Goal: Transaction & Acquisition: Purchase product/service

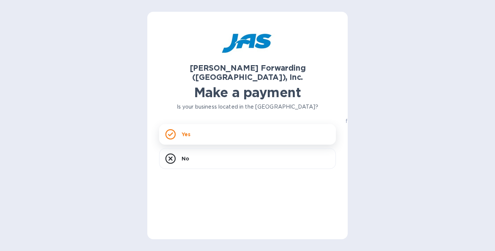
click at [212, 126] on div "Yes" at bounding box center [247, 134] width 177 height 21
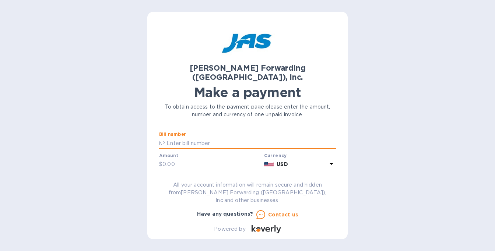
click at [165, 138] on input "text" at bounding box center [250, 143] width 171 height 11
paste input "LAX503350610"
type input "LAX503350610"
click at [171, 159] on input "text" at bounding box center [211, 164] width 99 height 11
type input "320.00"
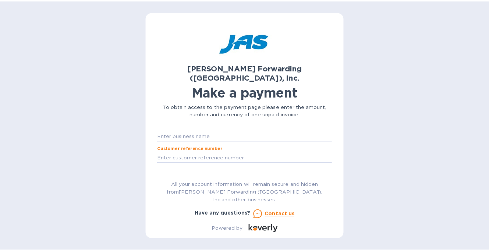
scroll to position [48, 0]
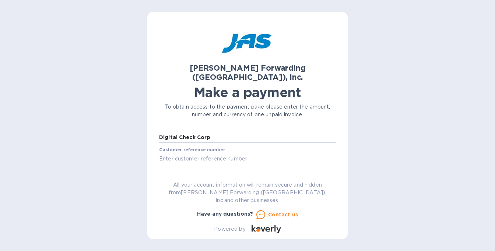
type input "Digital Check Corp"
click at [203, 176] on span "Go to payment page" at bounding box center [247, 181] width 165 height 9
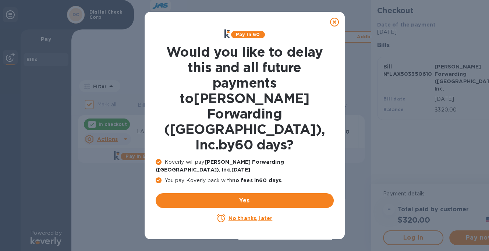
click at [251, 176] on u "No thanks, later" at bounding box center [251, 218] width 44 height 6
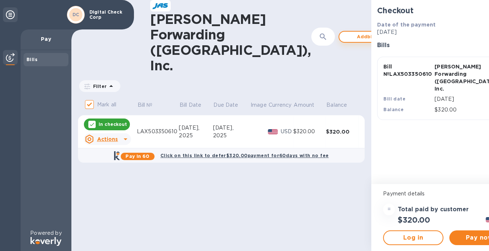
click at [345, 32] on span "Add bill" at bounding box center [366, 36] width 42 height 9
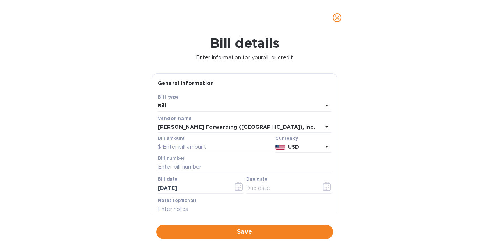
click at [175, 148] on input "text" at bounding box center [215, 147] width 115 height 11
type input "670.00"
click at [180, 163] on input "text" at bounding box center [244, 167] width 173 height 11
paste input "LAX503353932"
type input "LAX503353932"
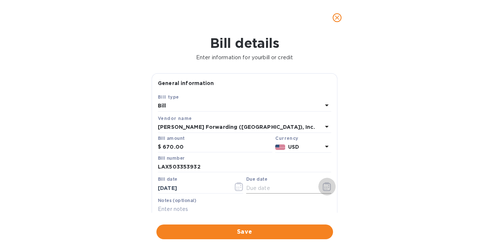
click at [319, 176] on button "button" at bounding box center [327, 187] width 17 height 18
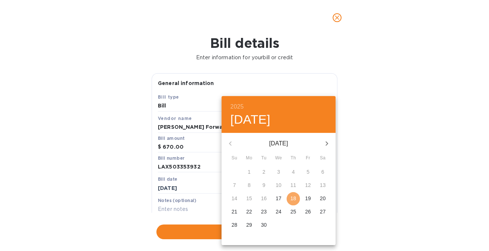
click at [295, 176] on p "18" at bounding box center [294, 198] width 6 height 7
type input "[DATE]"
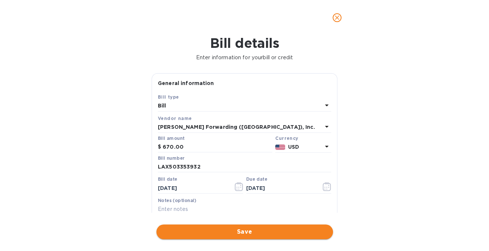
click at [216, 176] on span "Save" at bounding box center [244, 232] width 165 height 9
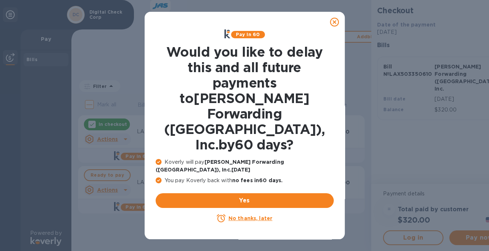
click at [236, 176] on u "No thanks, later" at bounding box center [251, 218] width 44 height 6
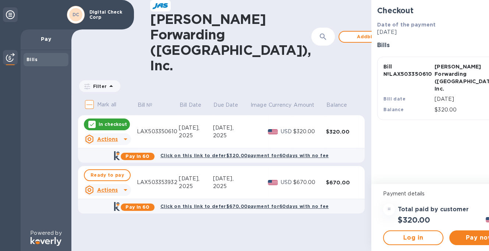
click at [104, 101] on p "Mark all" at bounding box center [106, 105] width 19 height 8
click at [97, 97] on input "Mark all" at bounding box center [89, 104] width 15 height 15
checkbox input "true"
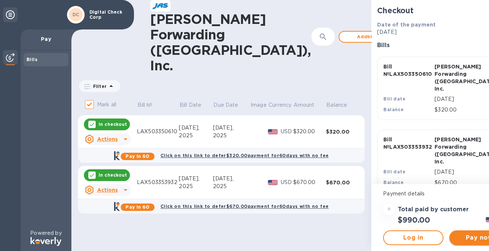
click at [373, 176] on span "Pay now" at bounding box center [480, 237] width 49 height 9
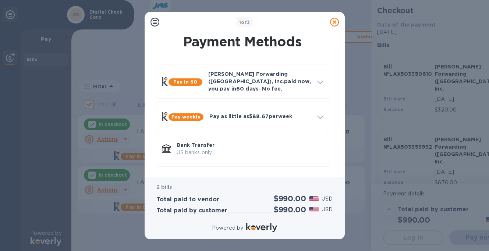
scroll to position [25, 0]
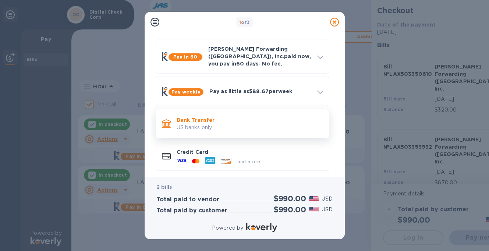
click at [205, 116] on p "Bank Transfer" at bounding box center [250, 119] width 147 height 7
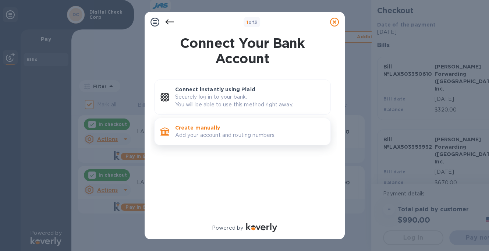
click at [233, 136] on p "Add your account and routing numbers." at bounding box center [250, 135] width 150 height 8
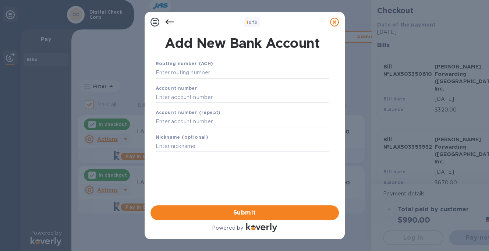
click at [191, 75] on input "text" at bounding box center [243, 72] width 174 height 11
click at [182, 98] on input "text" at bounding box center [243, 97] width 174 height 11
paste input "2415388"
type input "2415388"
click at [175, 123] on input "text" at bounding box center [243, 121] width 174 height 11
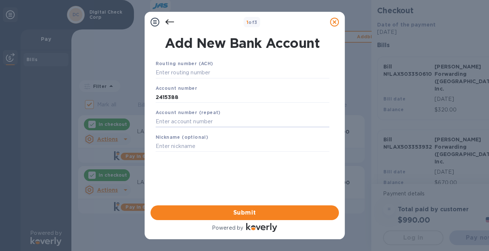
paste input "2415388"
type input "2415388"
click at [165, 71] on input "text" at bounding box center [243, 72] width 174 height 11
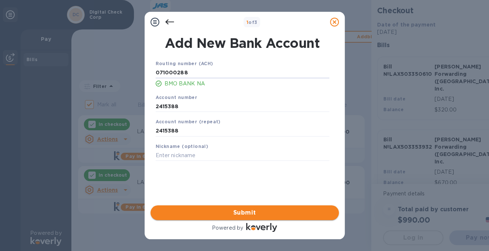
type input "071000288"
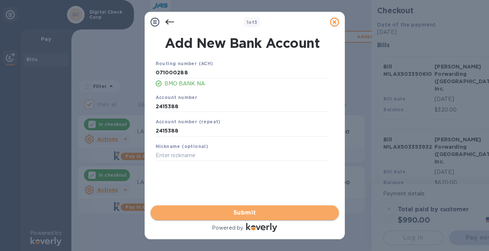
click at [245, 176] on span "Submit" at bounding box center [245, 212] width 177 height 9
